Goal: Find specific page/section: Find specific page/section

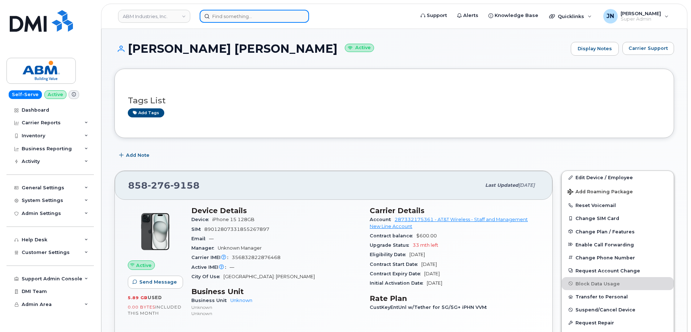
scroll to position [90, 0]
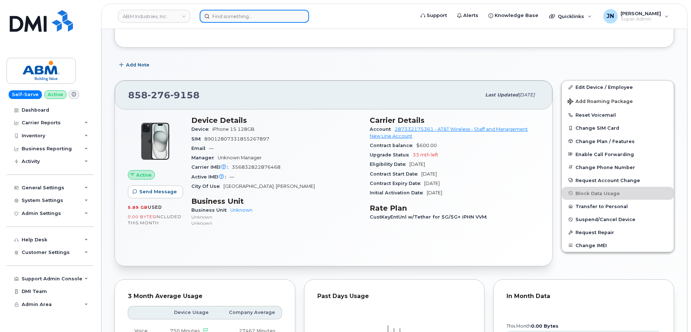
paste input "2162335046"
click at [263, 16] on input at bounding box center [254, 16] width 109 height 13
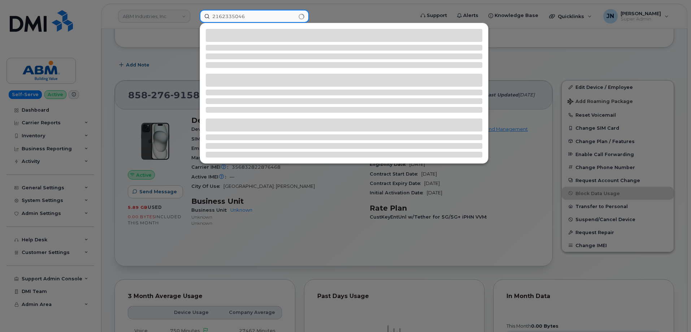
type input "2162335046"
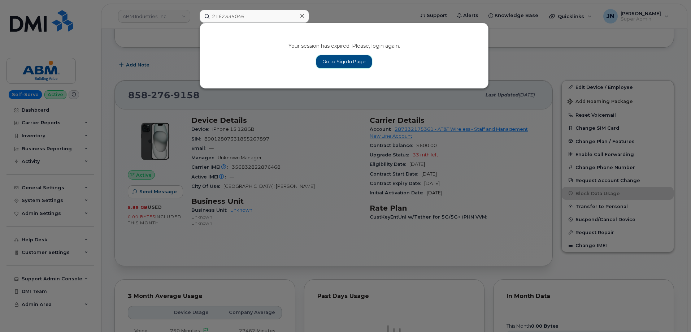
click at [356, 61] on link "Go to Sign In Page" at bounding box center [344, 61] width 56 height 13
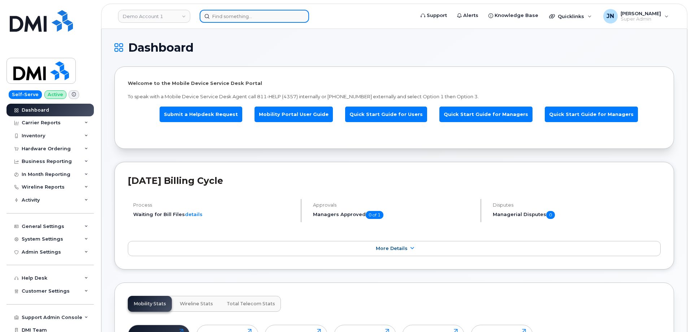
click at [262, 19] on input at bounding box center [254, 16] width 109 height 13
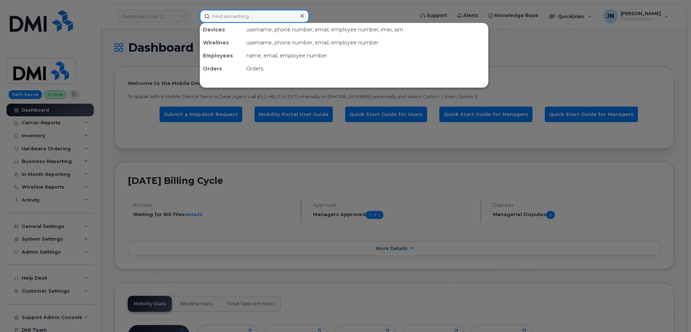
paste input "2162335046"
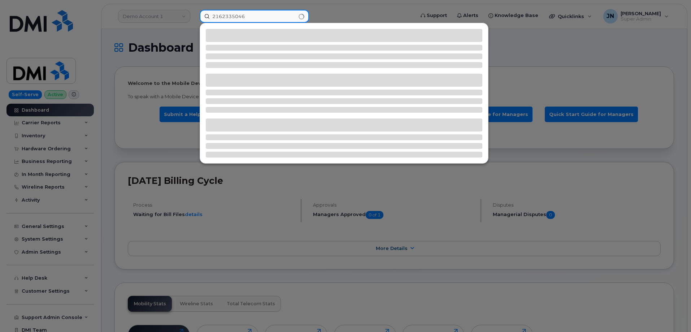
type input "2162335046"
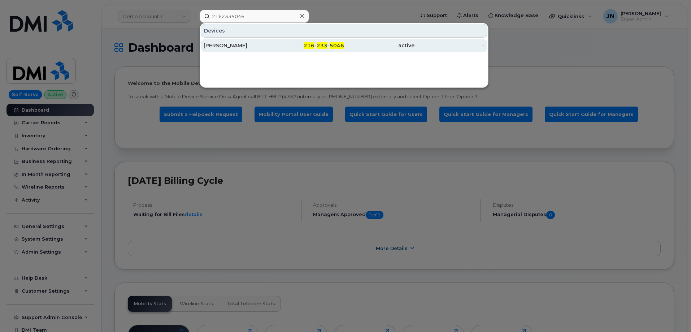
click at [250, 46] on div "DEON CRAWFORD" at bounding box center [239, 45] width 70 height 7
